Goal: Task Accomplishment & Management: Use online tool/utility

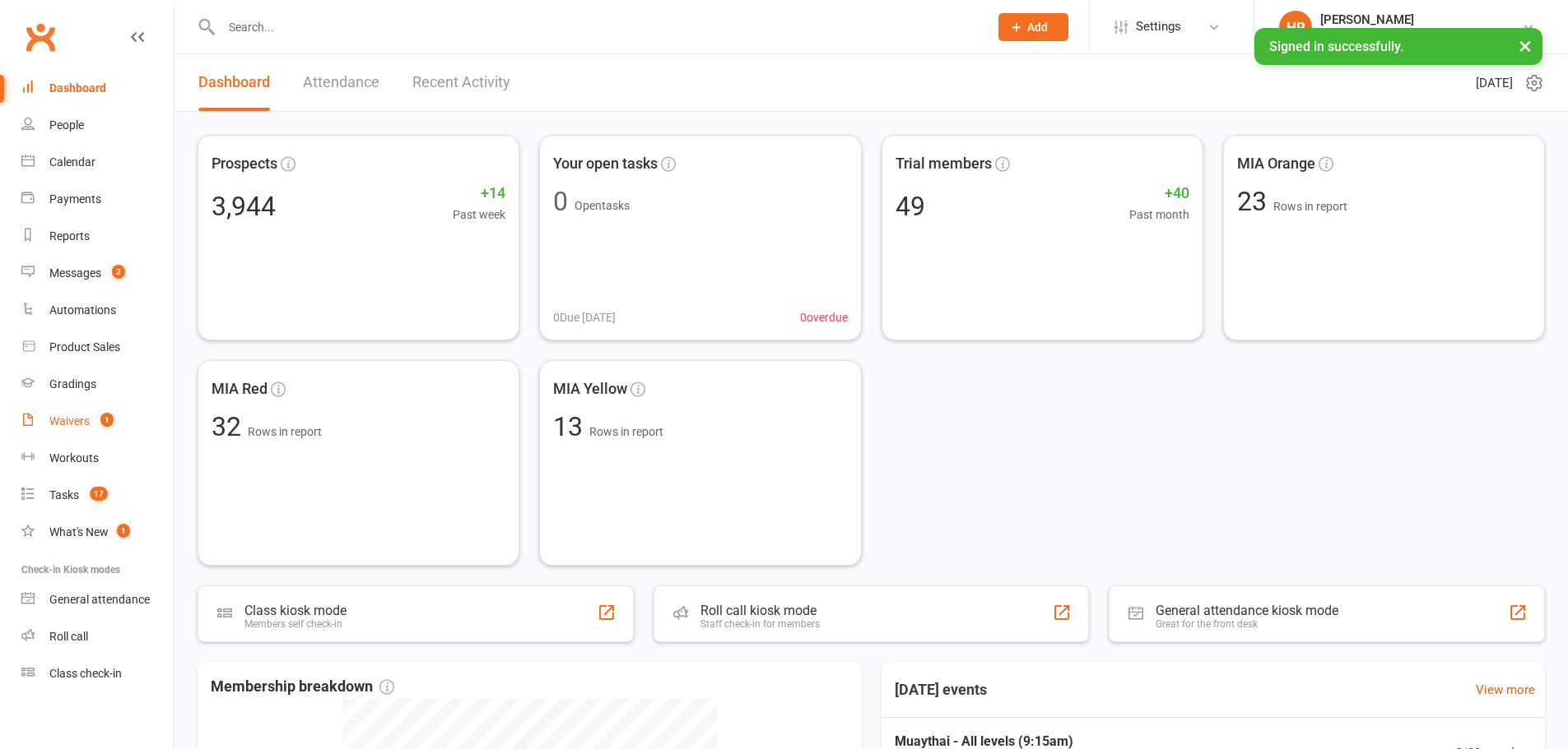
click at [117, 404] on link "Waivers 1" at bounding box center [98, 421] width 153 height 37
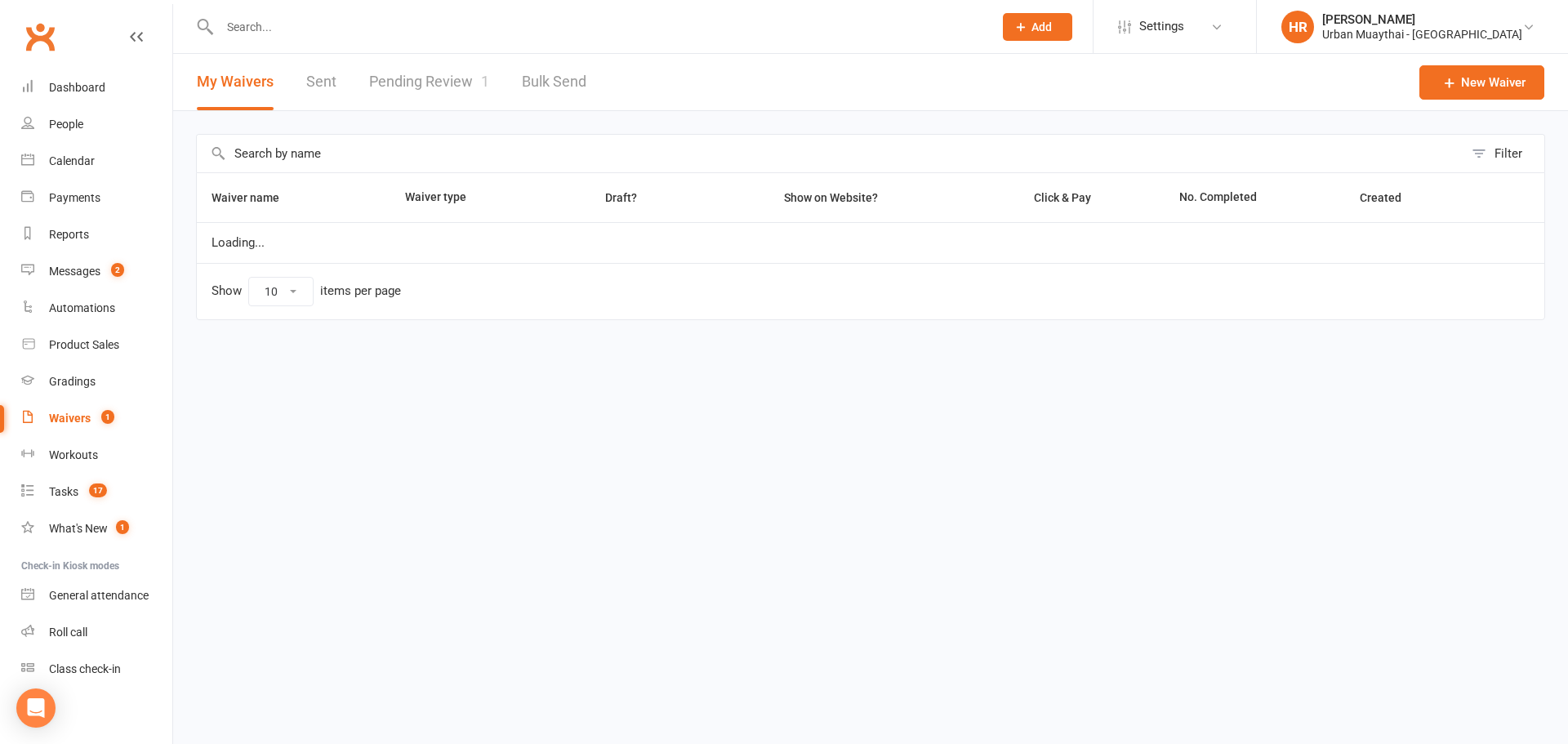
click at [445, 95] on link "Pending Review 1" at bounding box center [429, 82] width 120 height 56
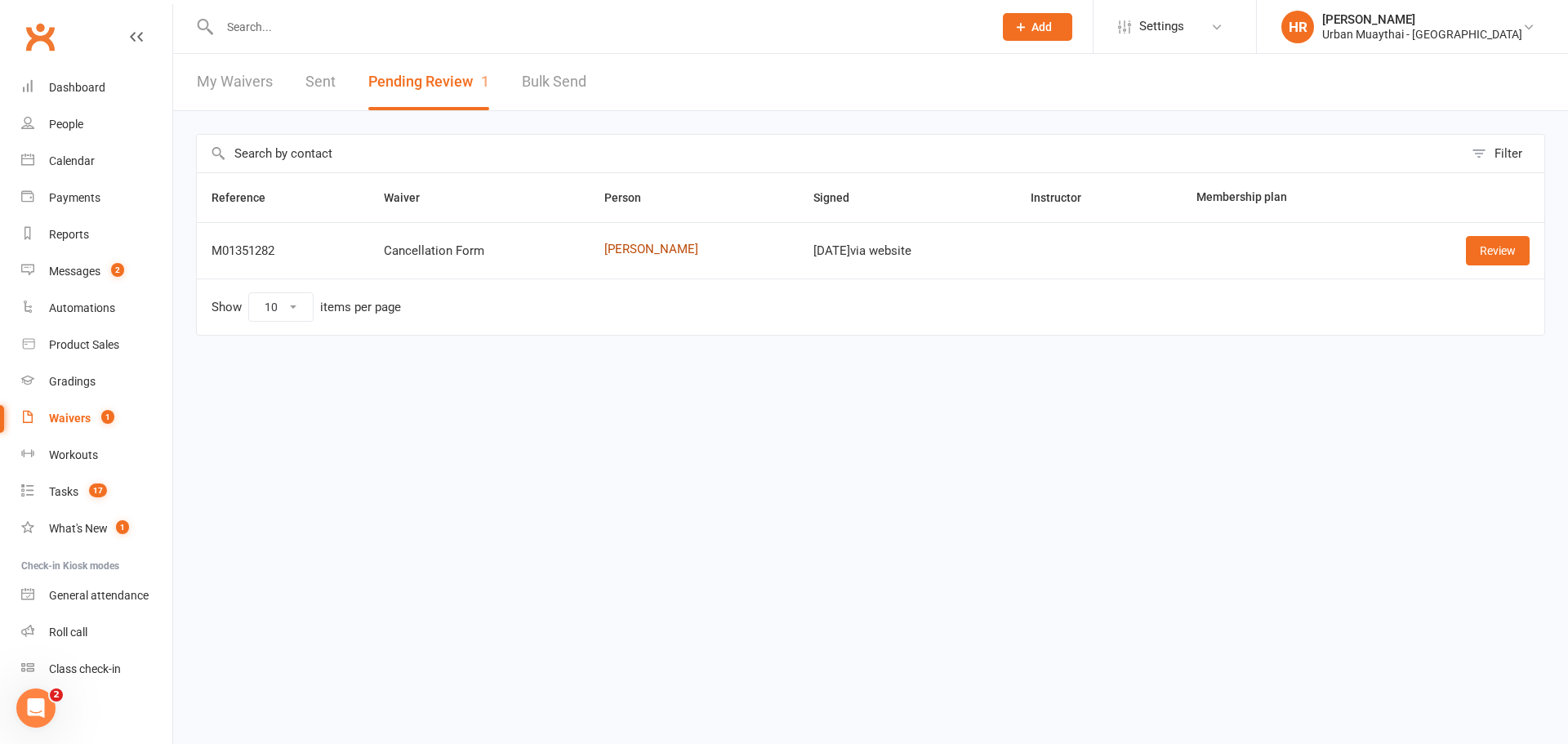
click at [647, 255] on link "Amina Yasin" at bounding box center [694, 250] width 180 height 14
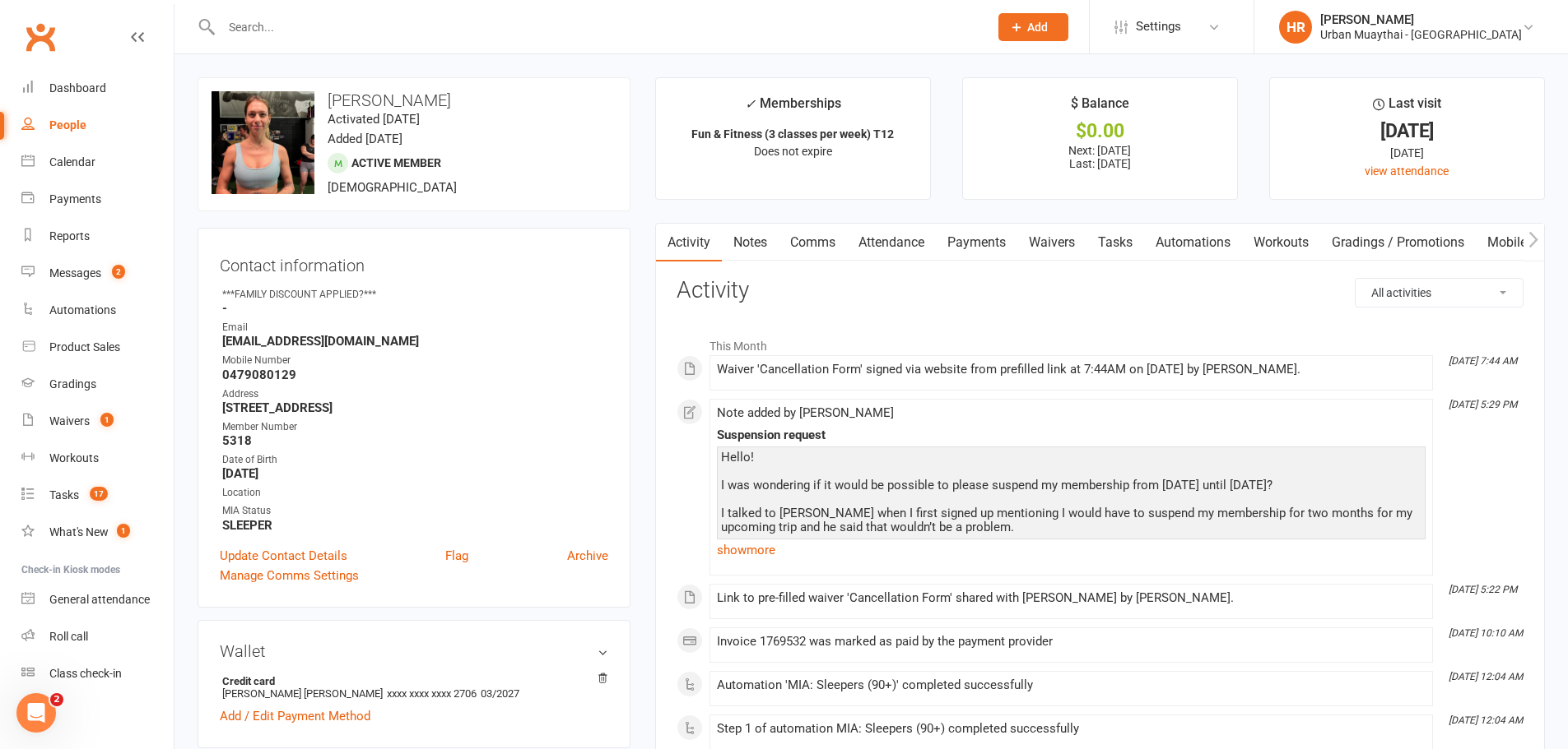
click at [732, 250] on link "Notes" at bounding box center [749, 243] width 56 height 38
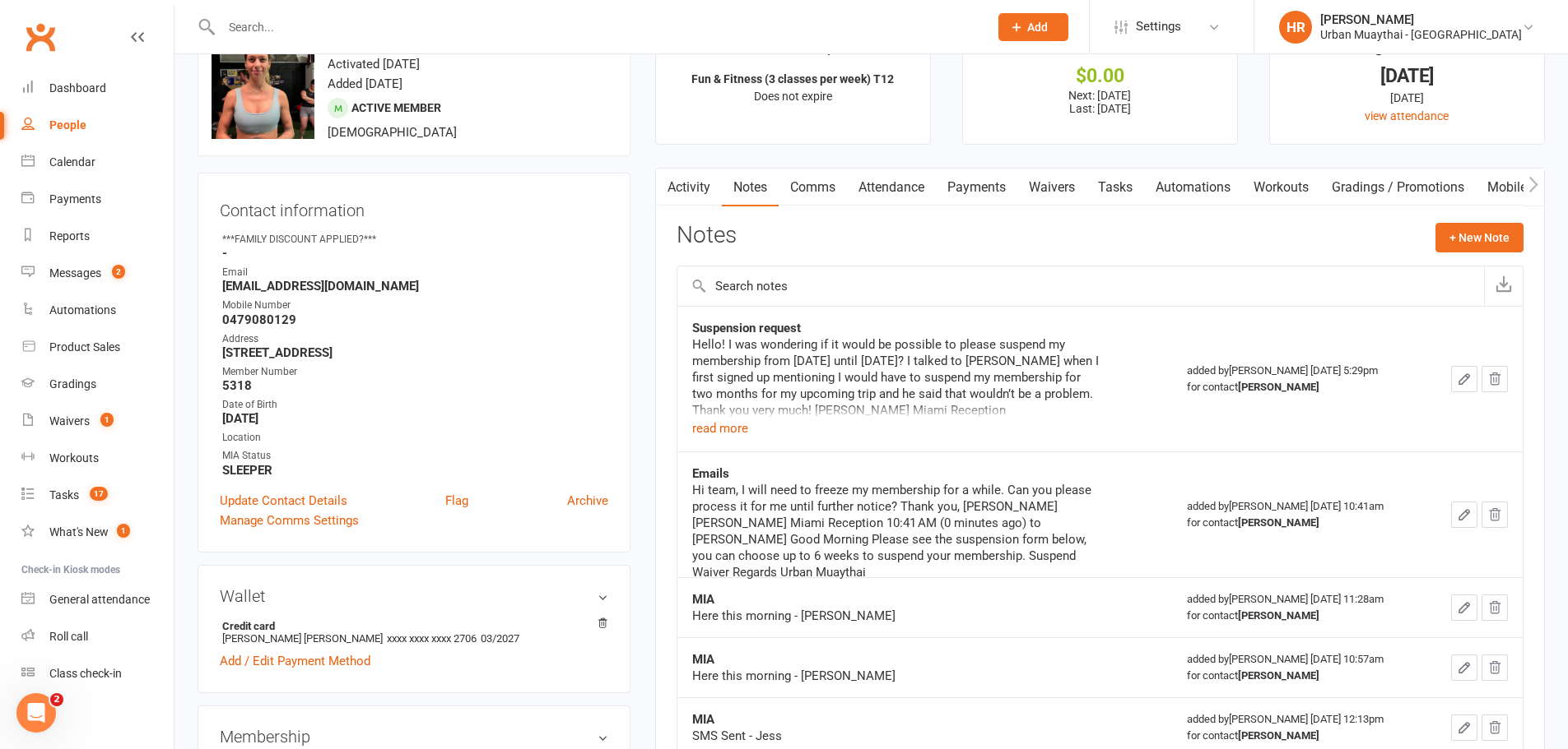
scroll to position [82, 0]
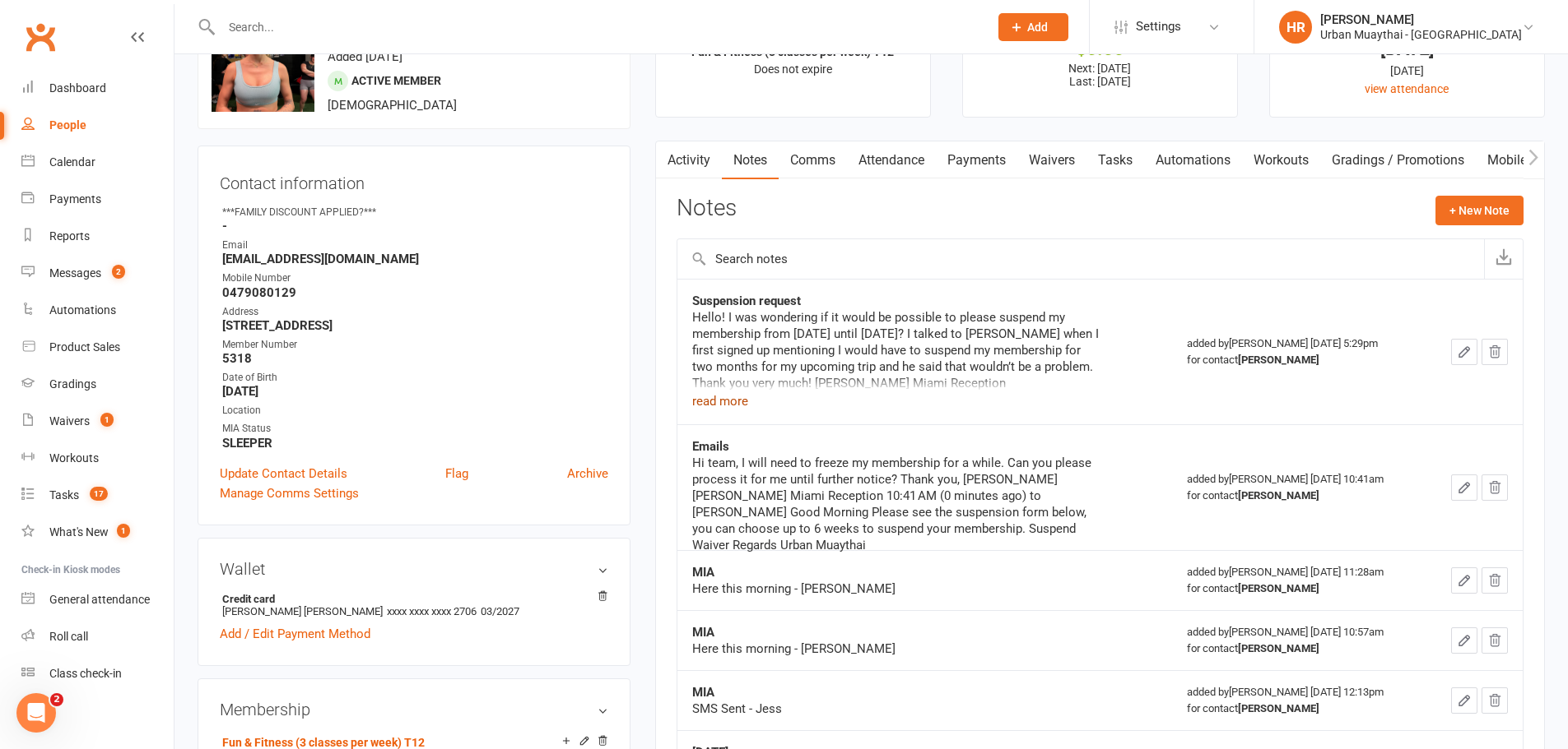
click at [728, 398] on button "read more" at bounding box center [720, 401] width 56 height 20
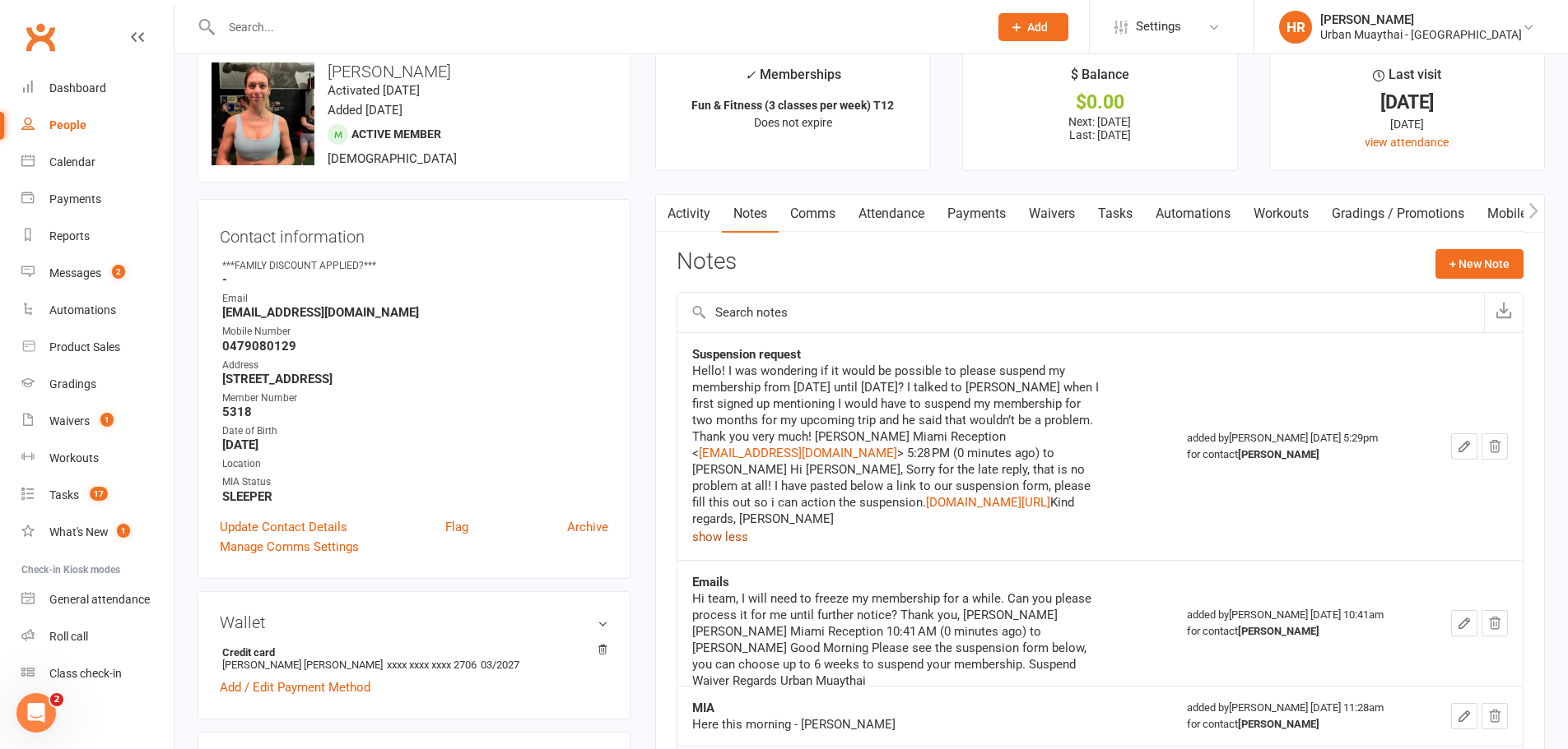
scroll to position [0, 0]
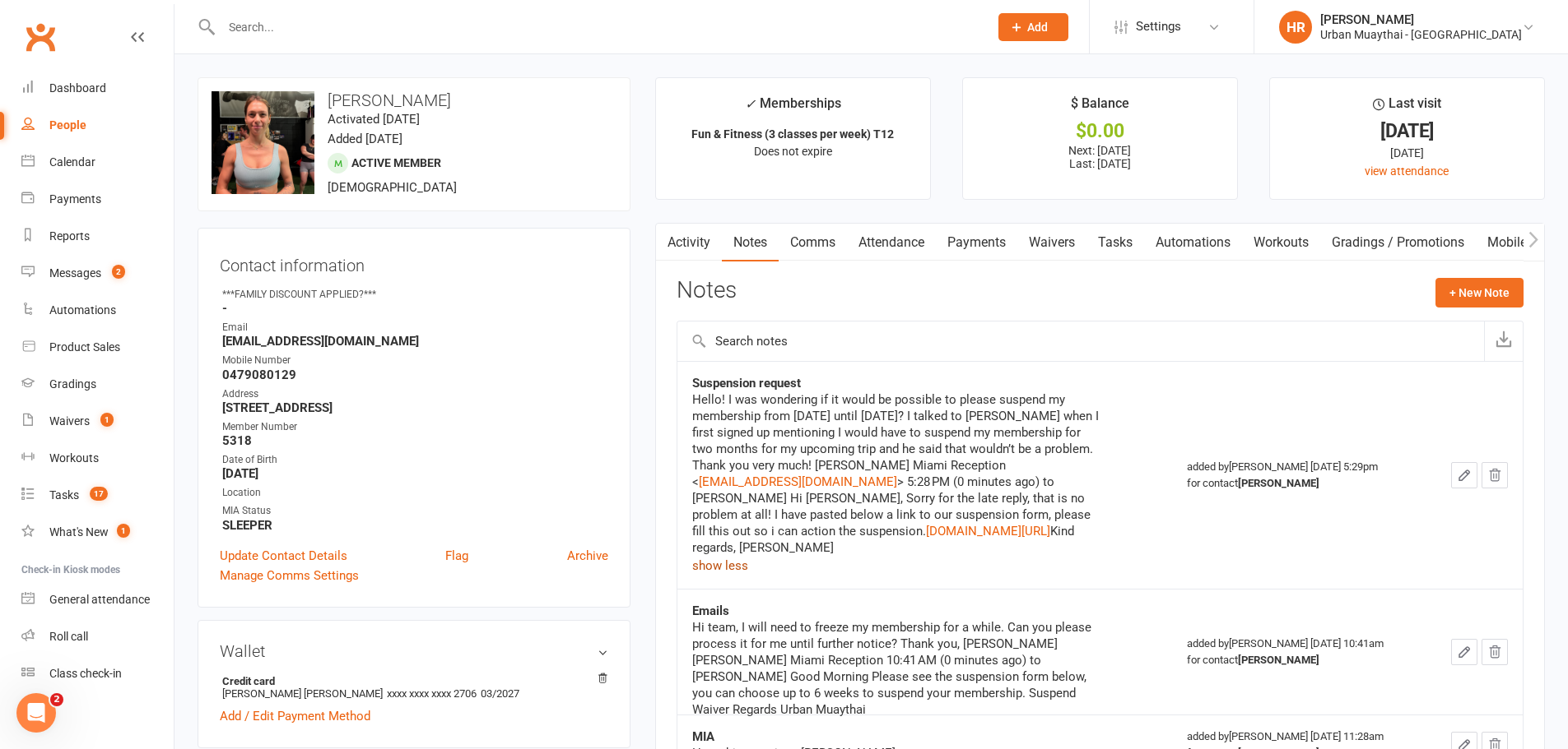
click at [719, 243] on link "Activity" at bounding box center [689, 243] width 65 height 38
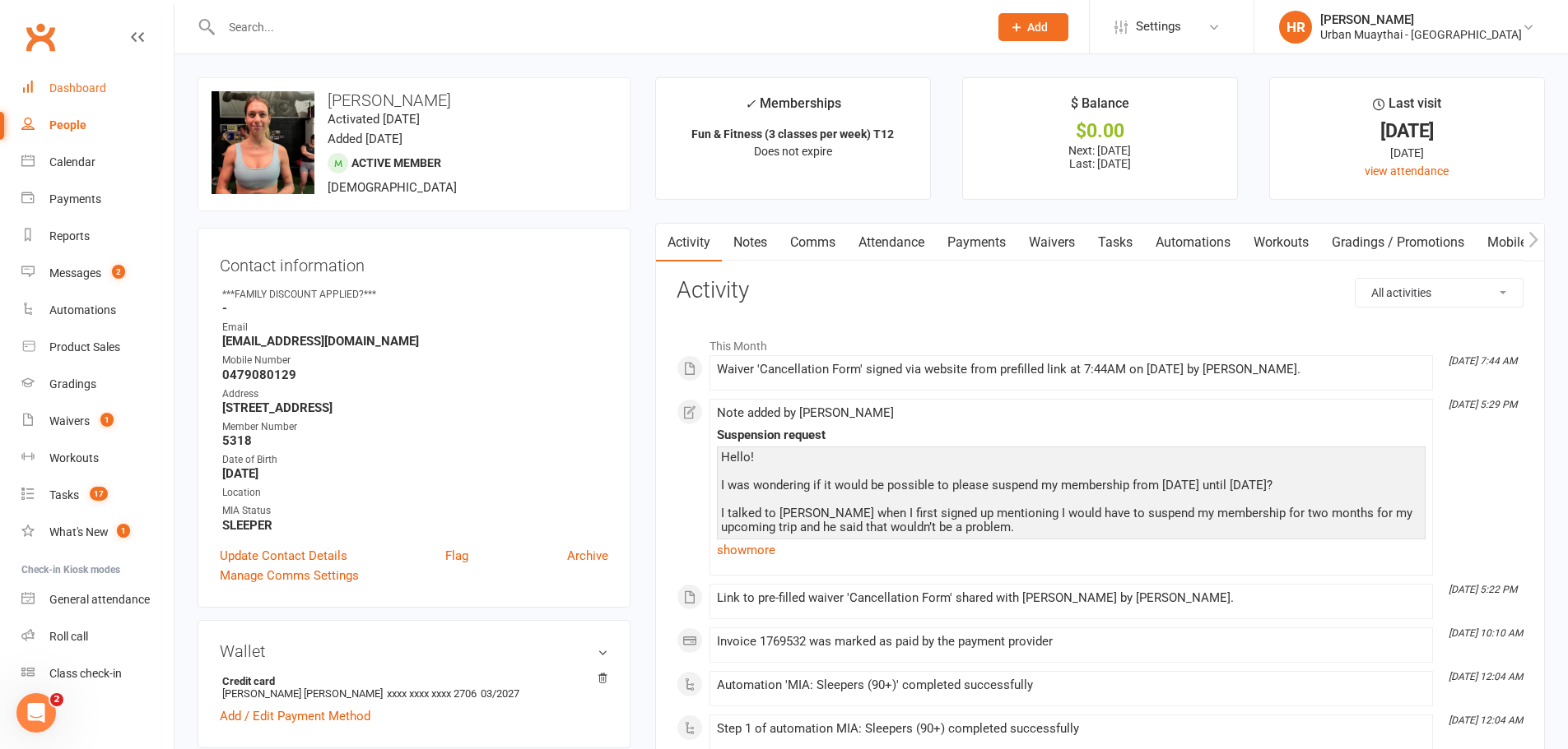
click at [107, 92] on link "Dashboard" at bounding box center [98, 88] width 153 height 37
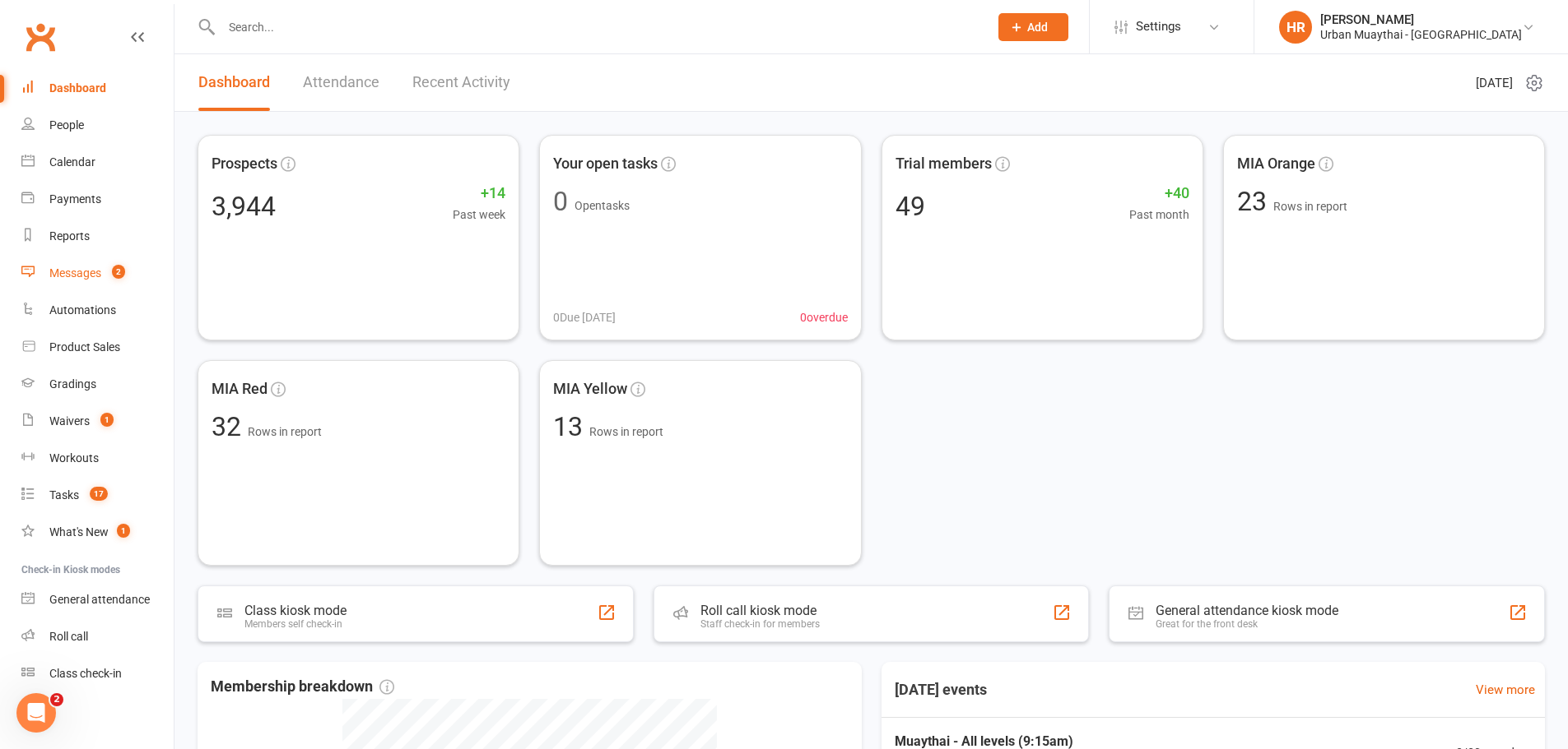
click at [102, 275] on link "Messages 2" at bounding box center [98, 272] width 153 height 37
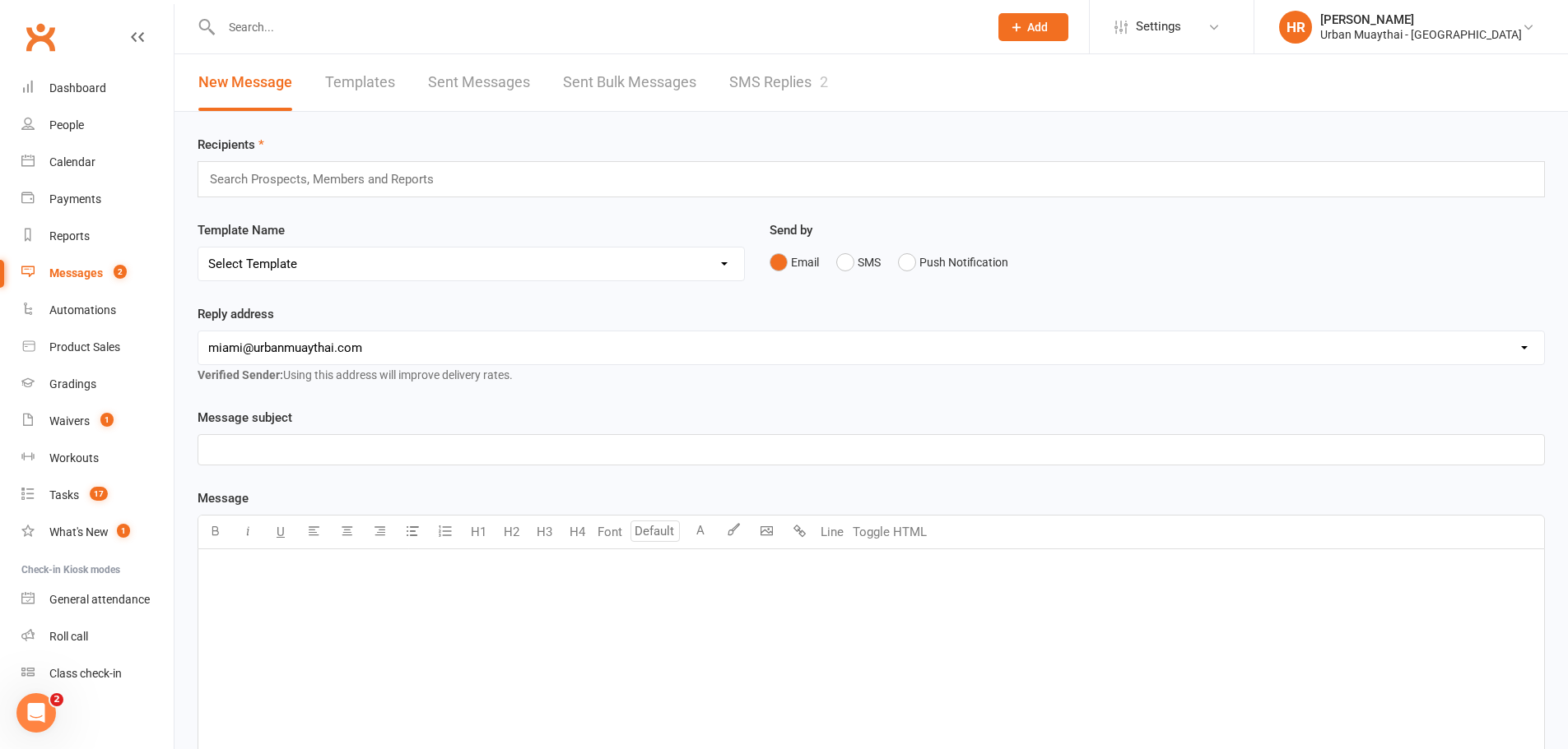
click at [806, 88] on link "SMS Replies 2" at bounding box center [779, 82] width 99 height 56
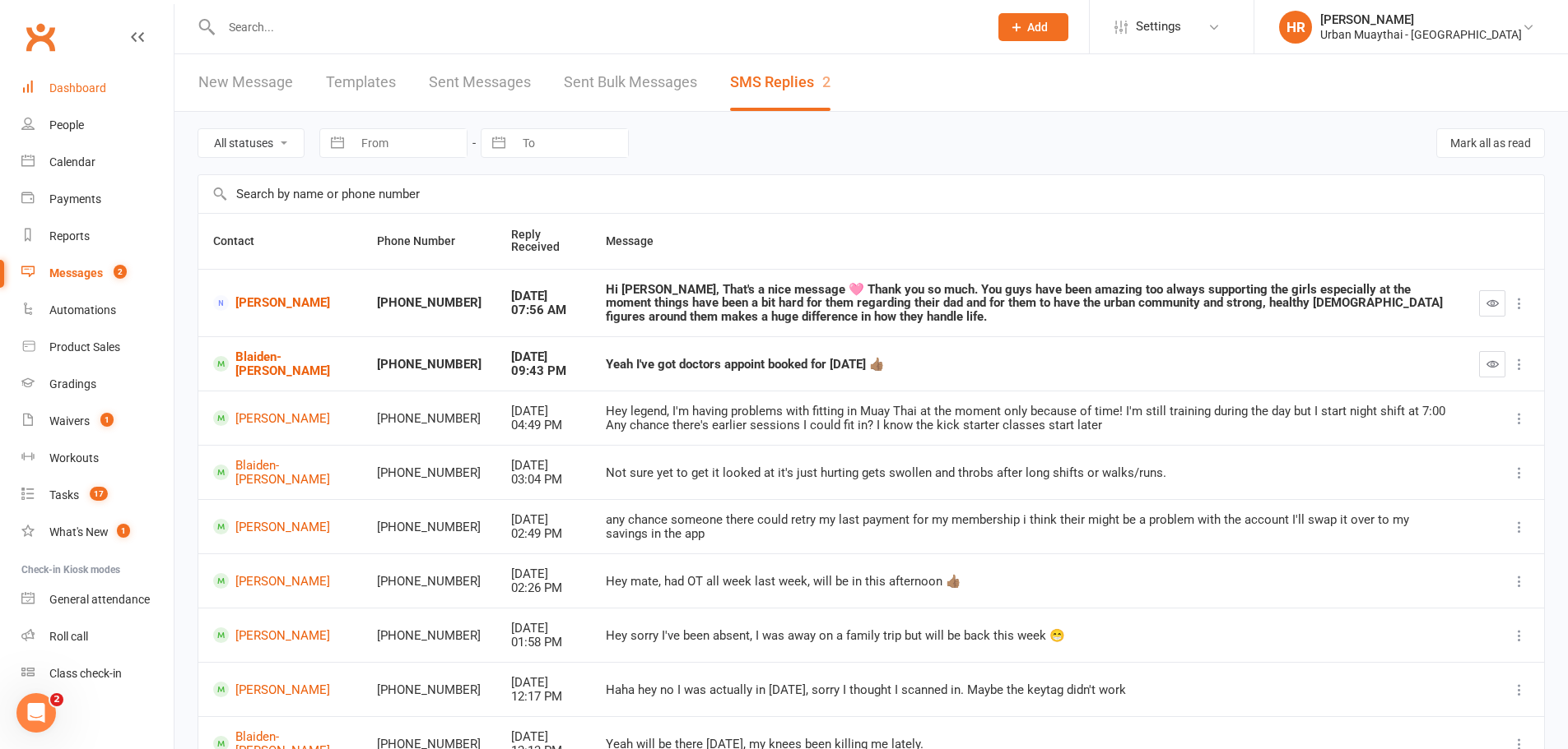
click at [112, 95] on link "Dashboard" at bounding box center [98, 88] width 153 height 37
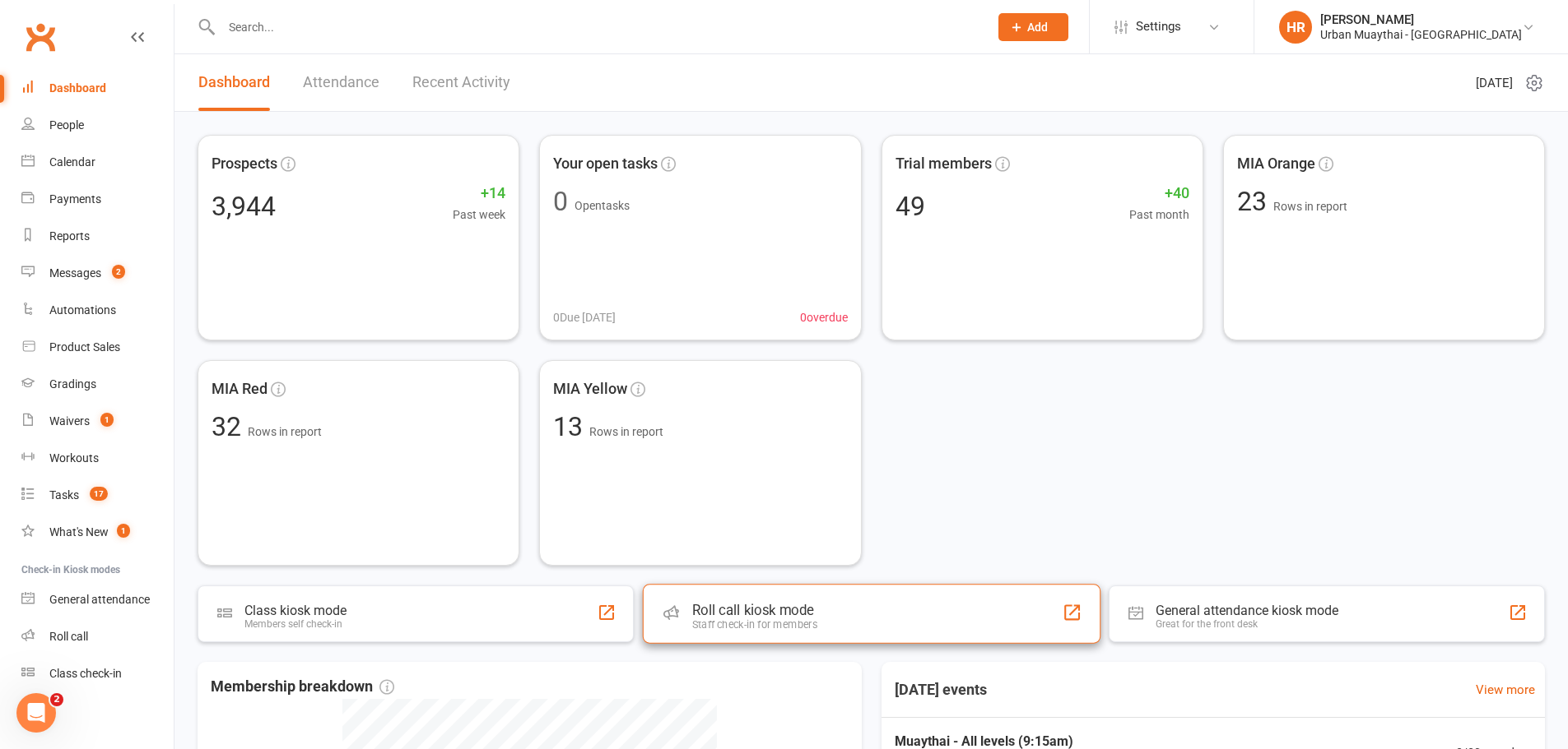
click at [751, 617] on div "Roll call kiosk mode" at bounding box center [753, 610] width 125 height 17
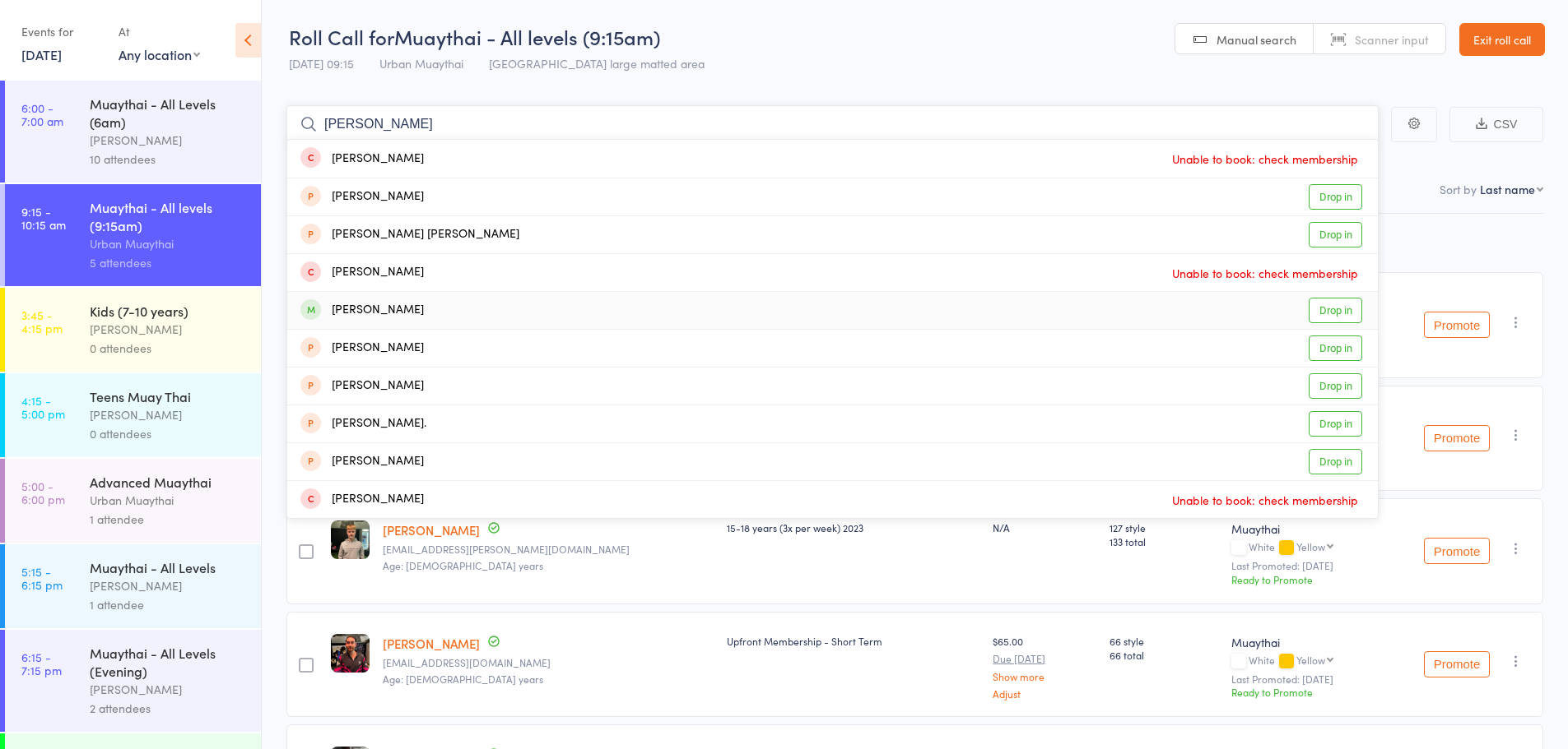
type input "[PERSON_NAME]"
click at [356, 315] on div "Ana Seslic" at bounding box center [362, 310] width 124 height 19
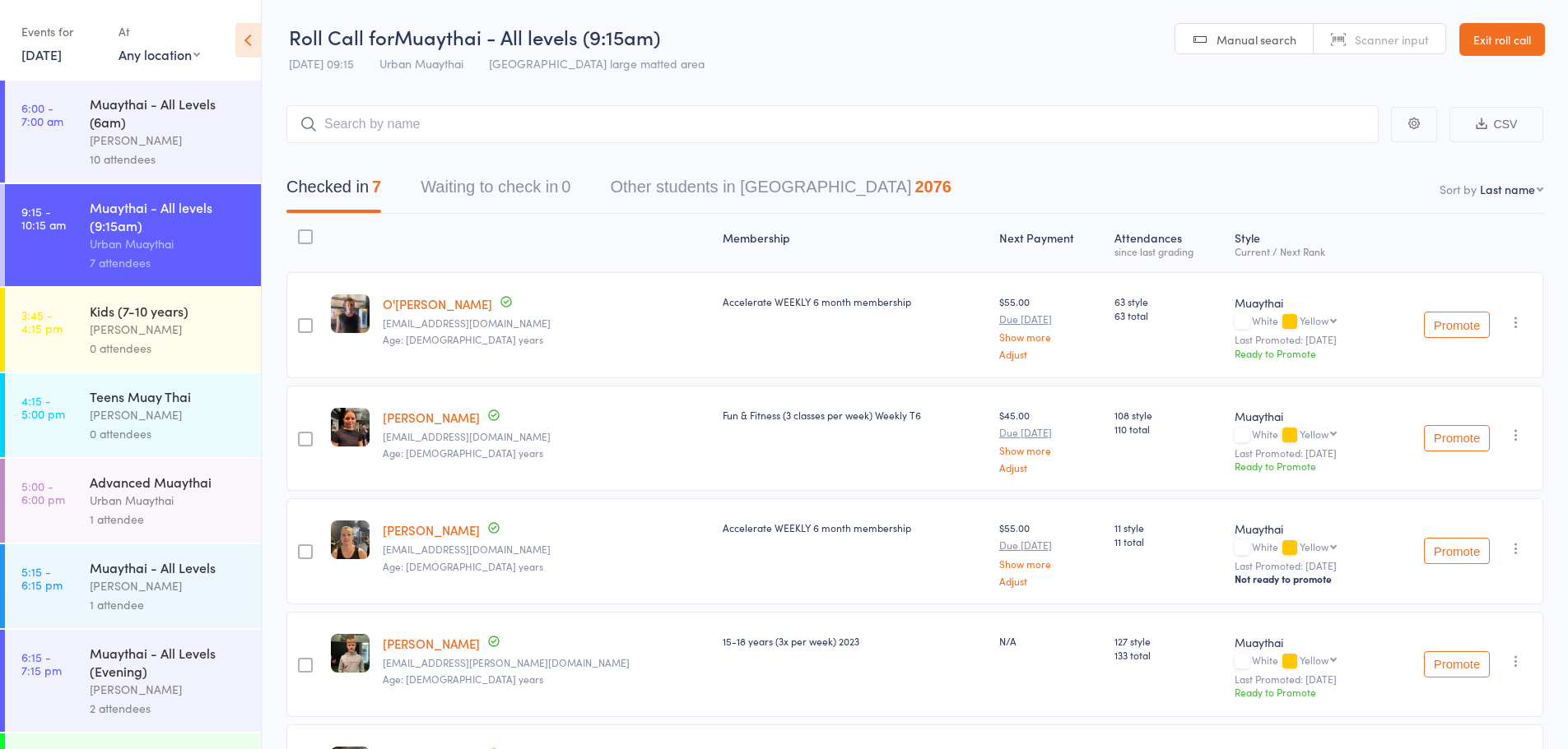
click at [1503, 47] on link "Exit roll call" at bounding box center [1502, 39] width 85 height 33
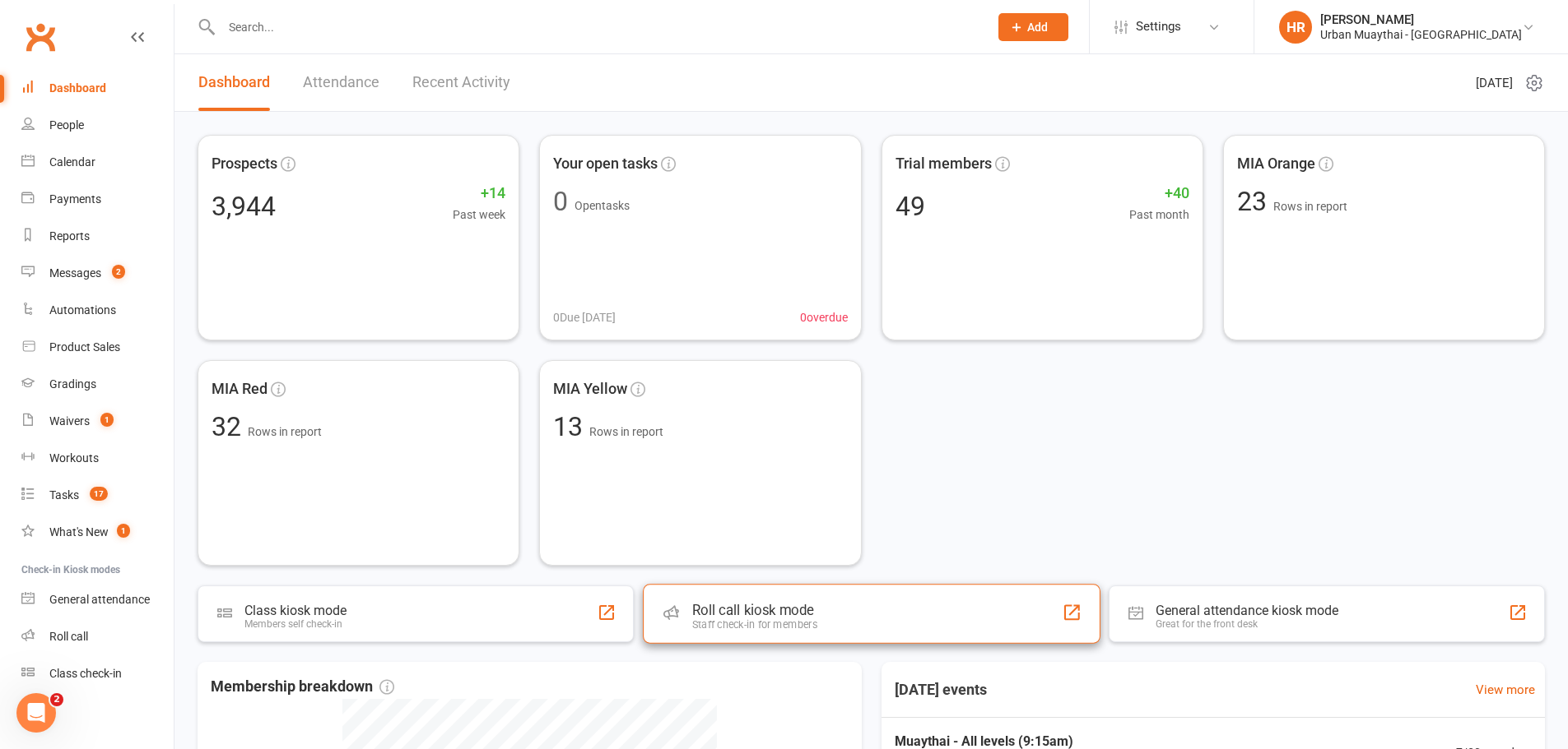
click at [798, 618] on div "Roll call kiosk mode" at bounding box center [754, 610] width 125 height 17
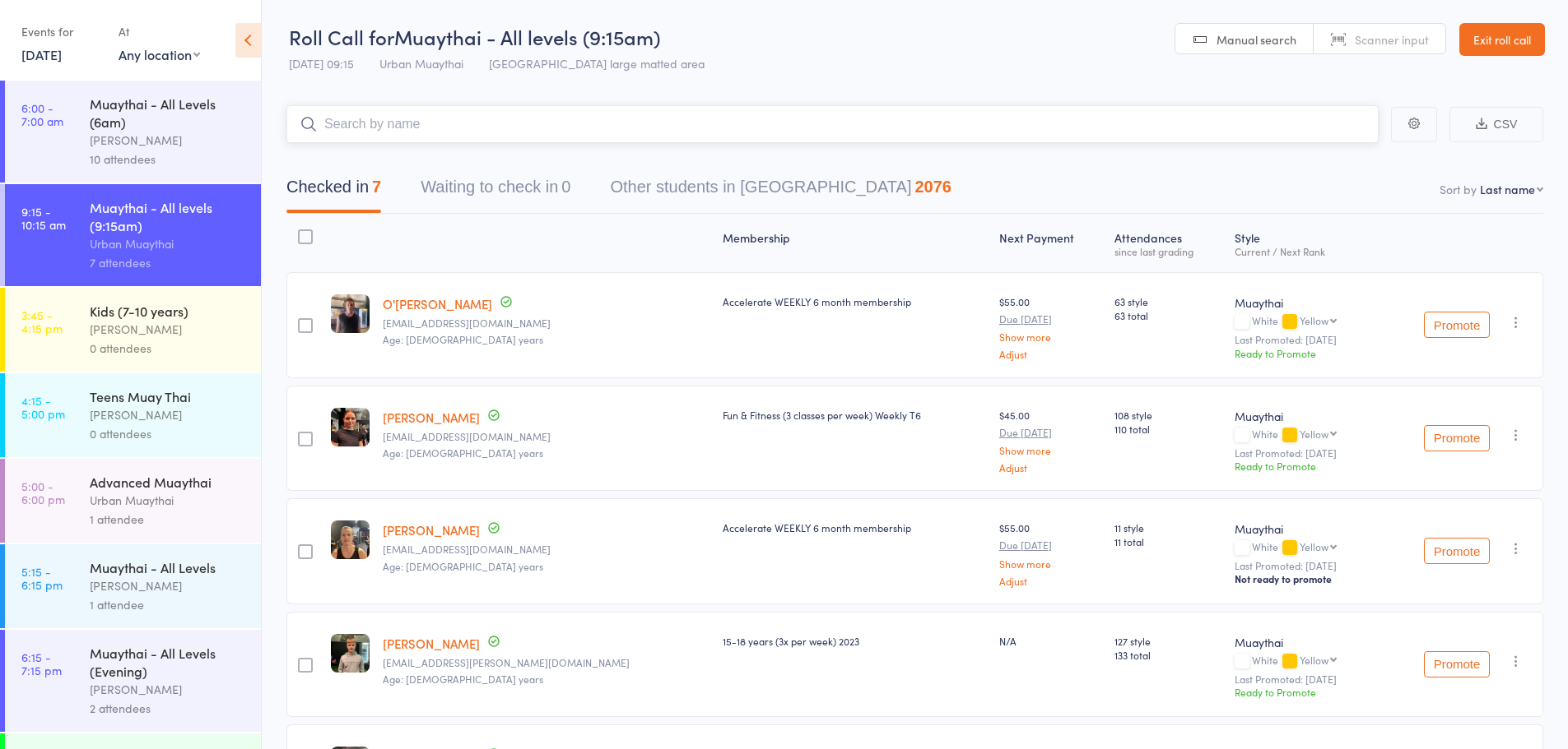
click at [757, 129] on input "search" at bounding box center [833, 124] width 1092 height 38
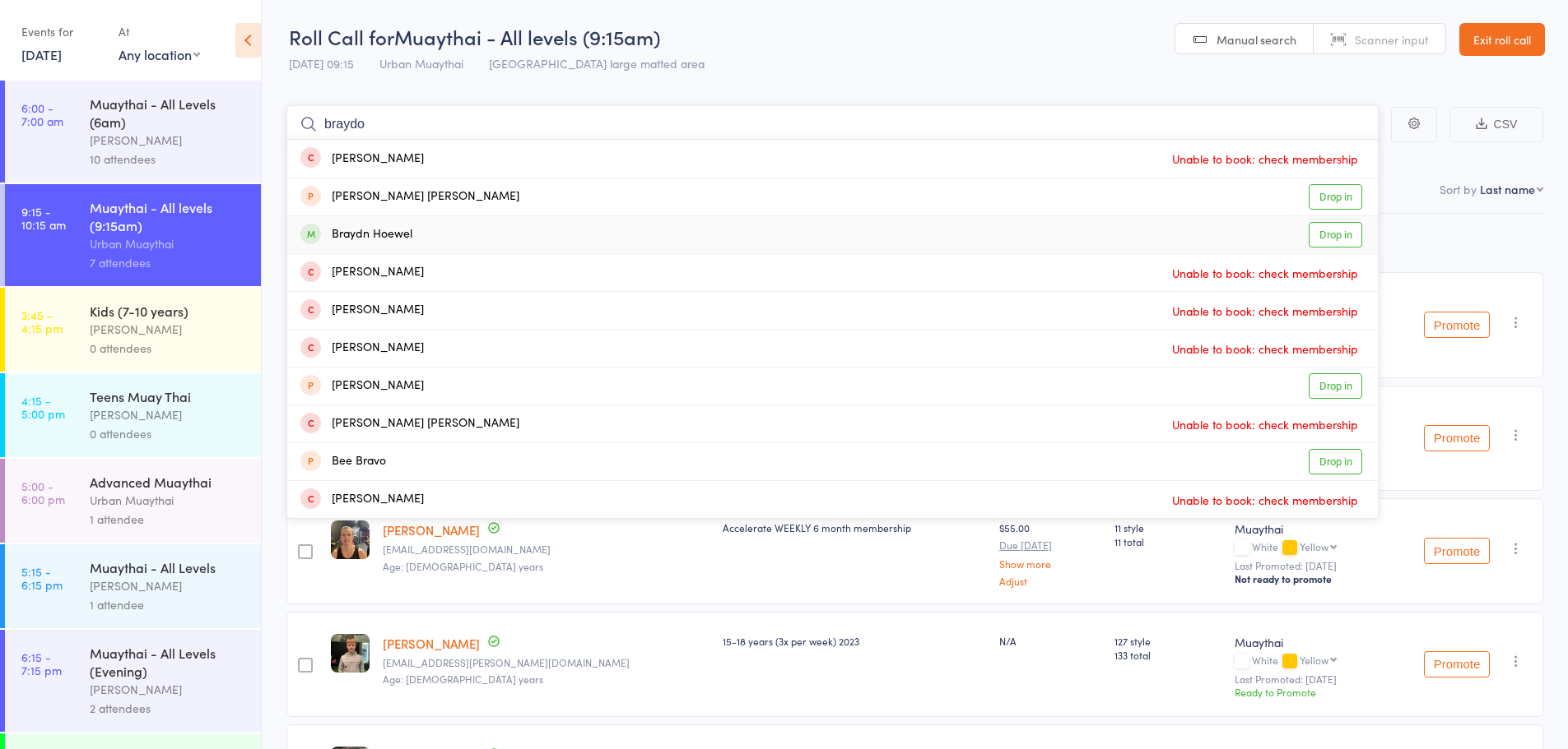
type input "braydo"
click at [355, 240] on div "Braydn Hoewel" at bounding box center [356, 234] width 112 height 19
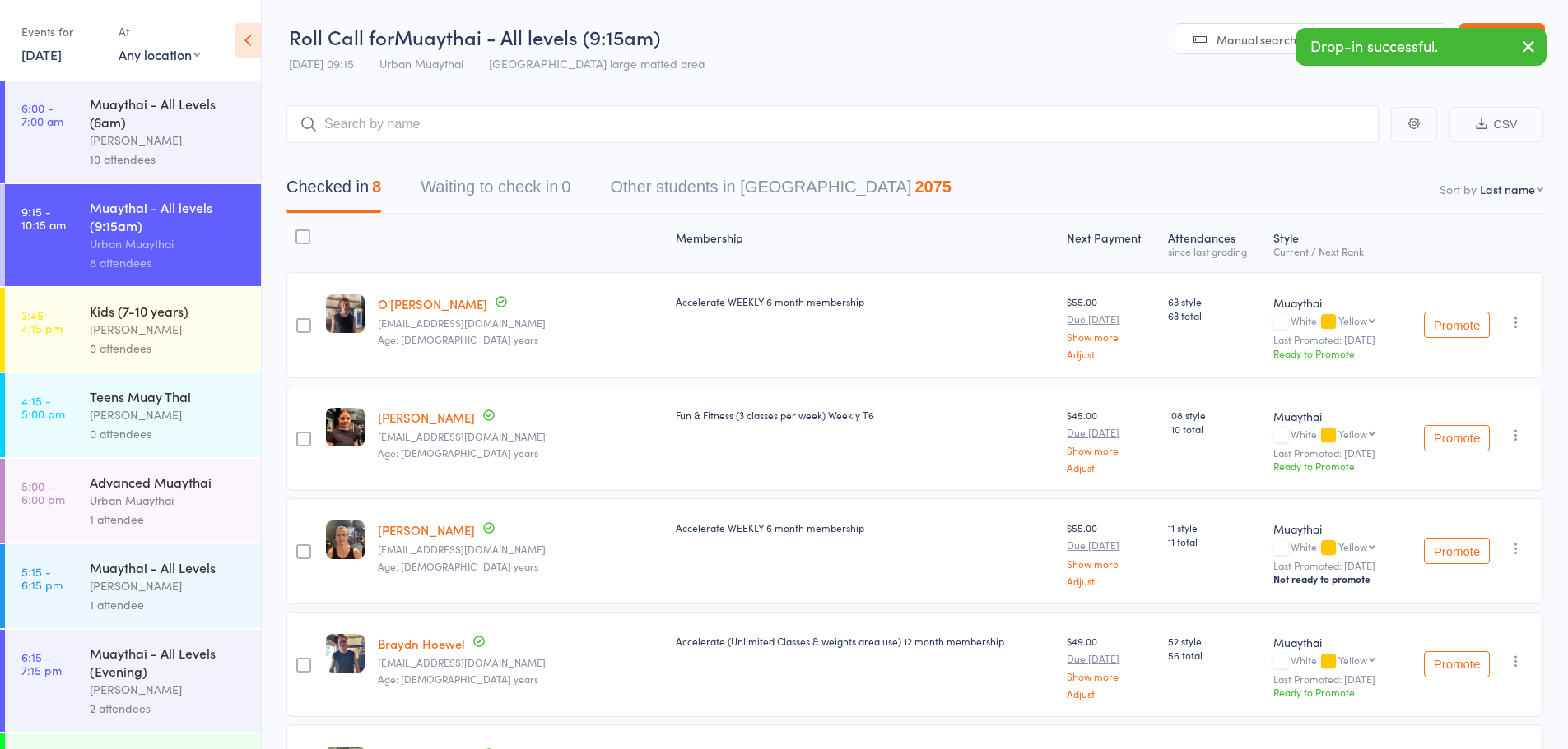
click at [1526, 53] on icon "button" at bounding box center [1528, 47] width 20 height 21
click at [1521, 202] on nav "Checked in 8 Waiting to check in 0 Other students in Muaythai 2075" at bounding box center [915, 191] width 1296 height 44
click at [1510, 186] on select "First name Last name Birthday today? Behind on payments? Check in time Next pay…" at bounding box center [1512, 189] width 63 height 17
select select "4"
click at [1480, 181] on select "First name Last name Birthday today? Behind on payments? Check in time Next pay…" at bounding box center [1512, 189] width 63 height 17
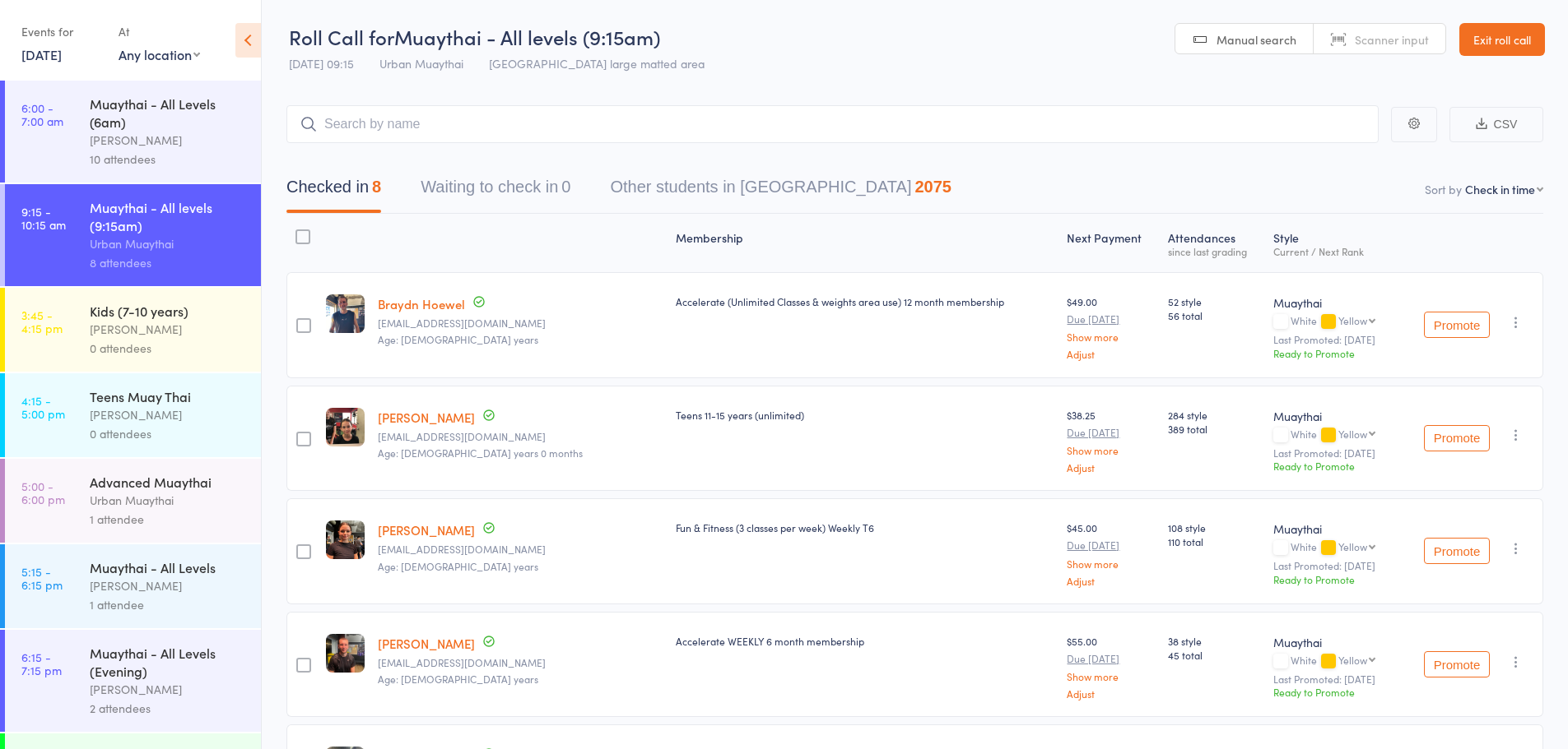
click at [1488, 32] on link "Exit roll call" at bounding box center [1502, 39] width 85 height 33
